Goal: Navigation & Orientation: Understand site structure

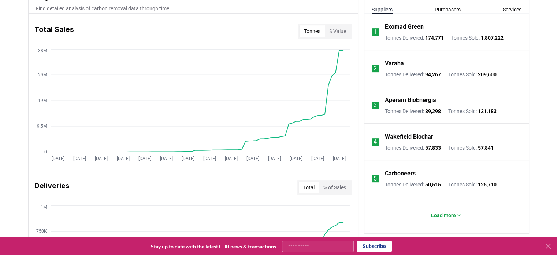
scroll to position [297, 0]
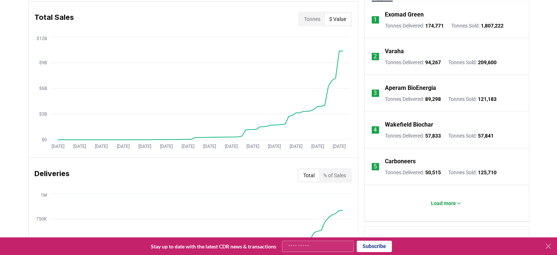
click at [339, 16] on button "$ Value" at bounding box center [338, 19] width 26 height 12
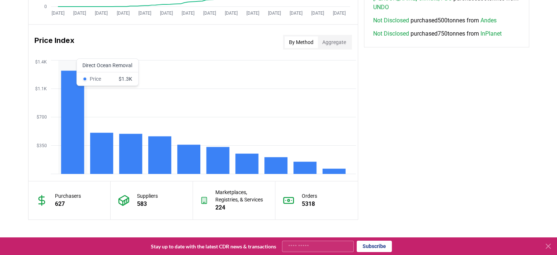
scroll to position [584, 0]
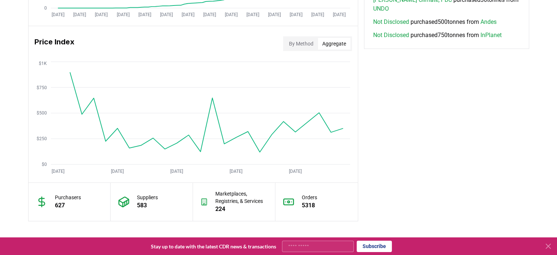
click at [328, 44] on button "Aggregate" at bounding box center [334, 44] width 33 height 12
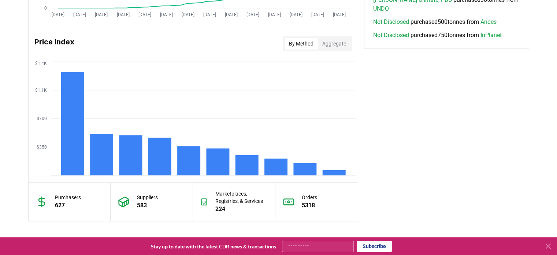
click at [293, 38] on button "By Method" at bounding box center [301, 44] width 33 height 12
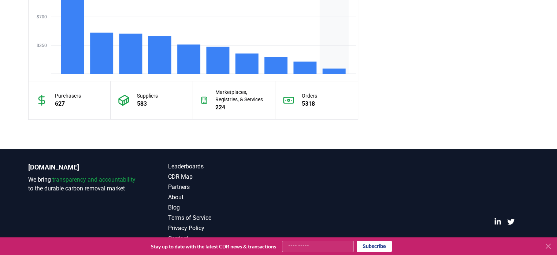
scroll to position [686, 0]
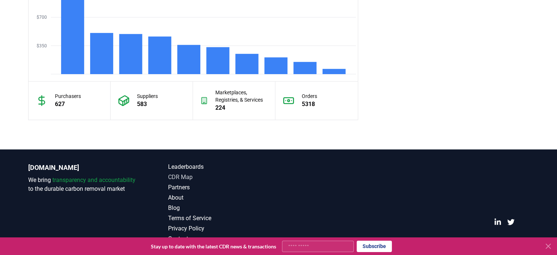
click at [180, 175] on link "CDR Map" at bounding box center [223, 176] width 111 height 9
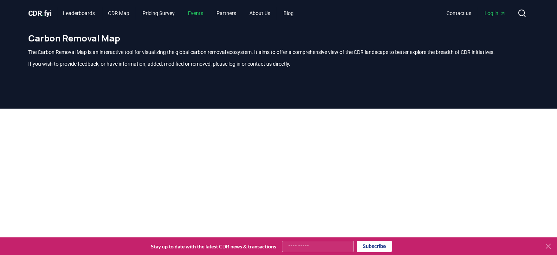
click at [198, 14] on link "Events" at bounding box center [195, 13] width 27 height 13
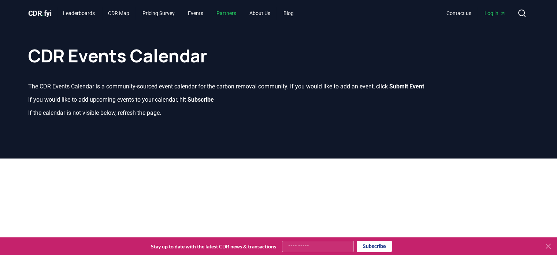
click at [237, 16] on link "Partners" at bounding box center [226, 13] width 31 height 13
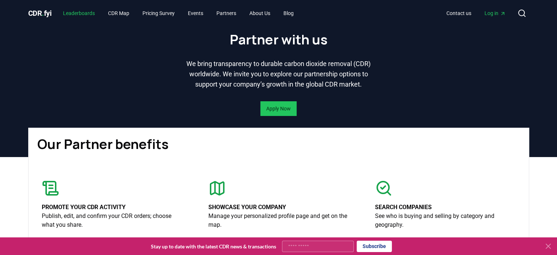
click at [83, 15] on link "Leaderboards" at bounding box center [79, 13] width 44 height 13
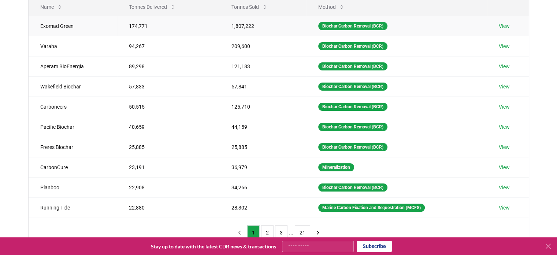
scroll to position [103, 0]
